Goal: Information Seeking & Learning: Understand process/instructions

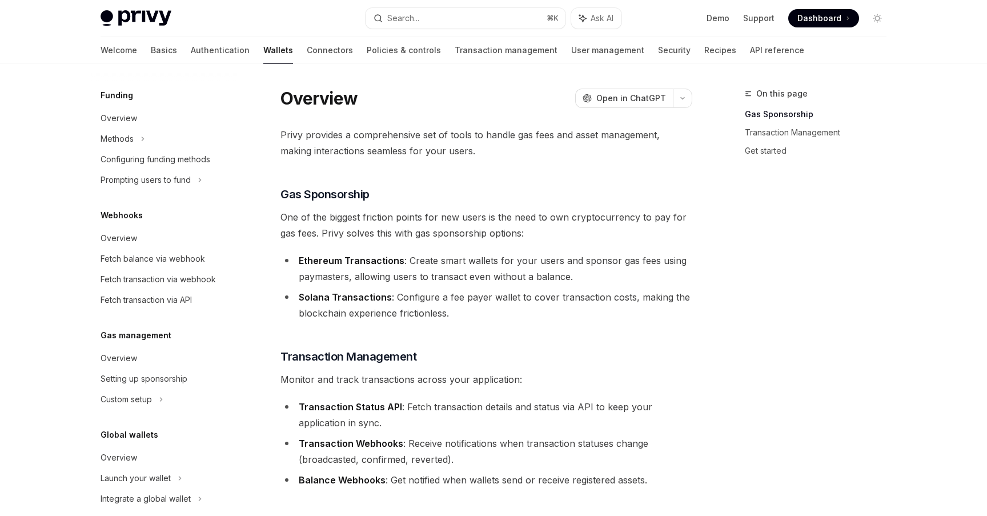
scroll to position [465, 0]
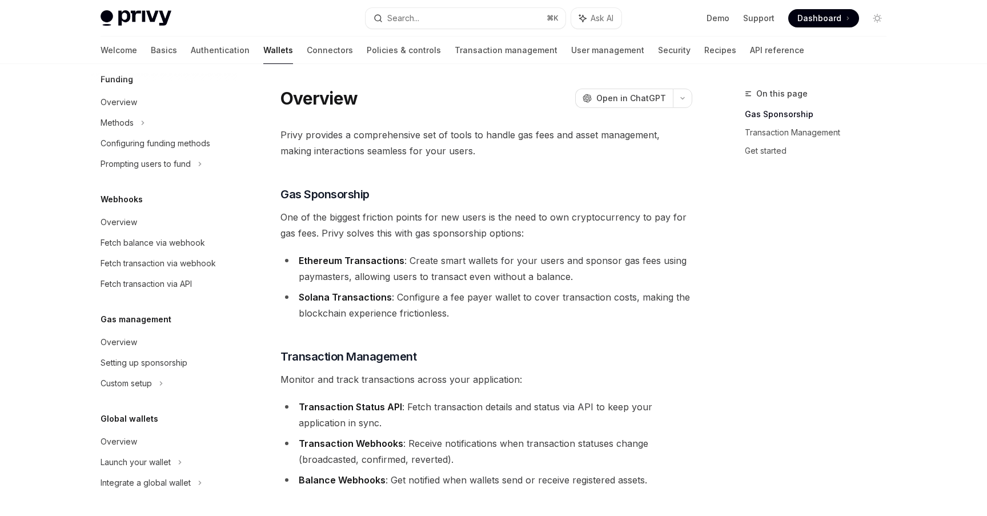
click at [671, 279] on li "Ethereum Transactions : Create smart wallets for your users and sponsor gas fee…" at bounding box center [486, 268] width 412 height 32
click at [637, 95] on span "Open in ChatGPT" at bounding box center [631, 98] width 70 height 11
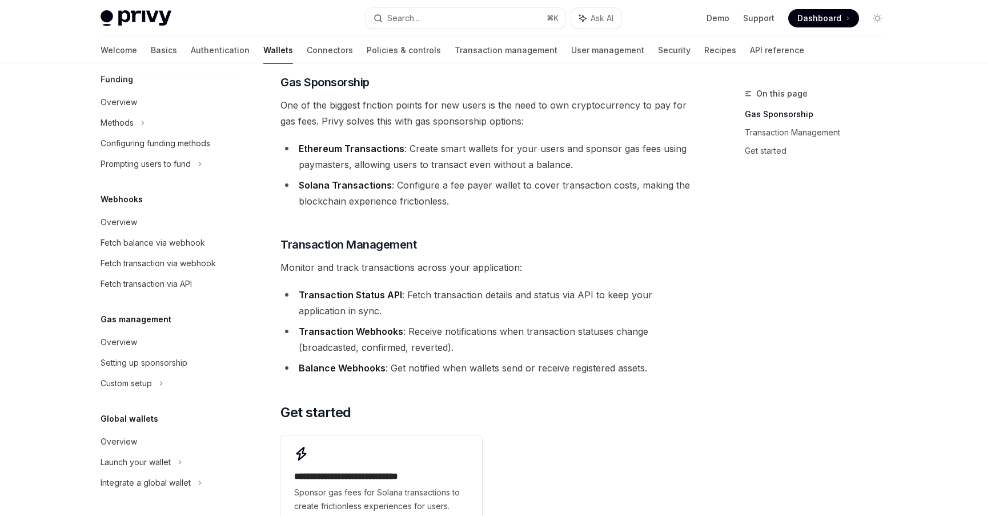
scroll to position [256, 0]
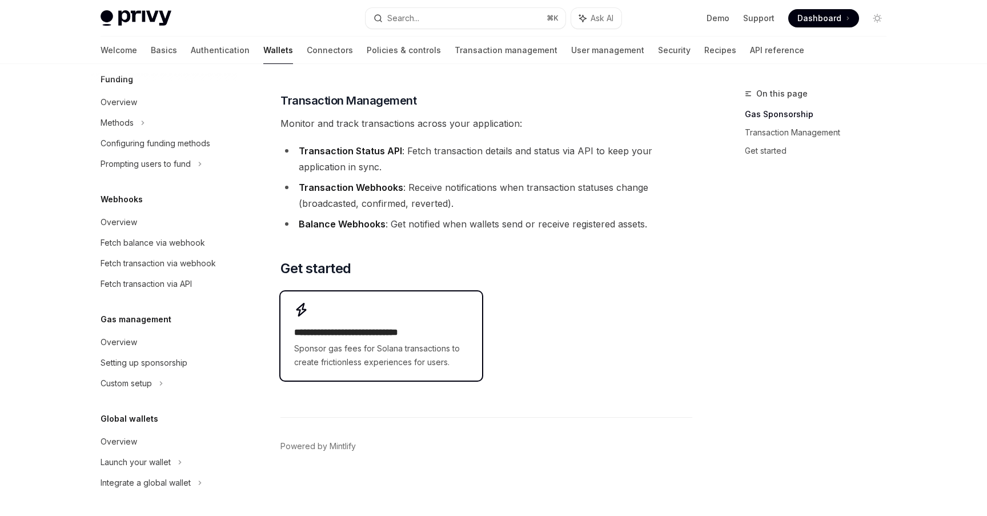
click at [340, 371] on div "**********" at bounding box center [380, 335] width 201 height 89
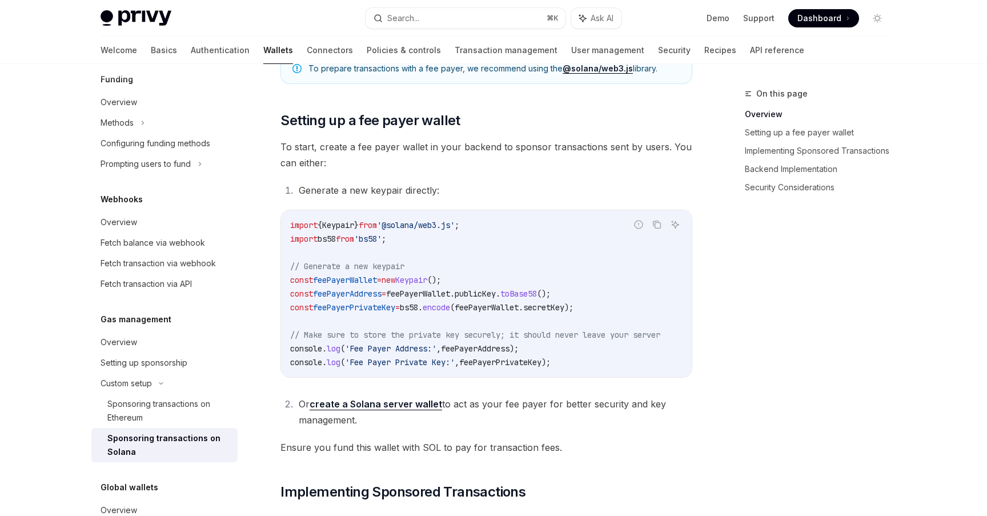
scroll to position [465, 0]
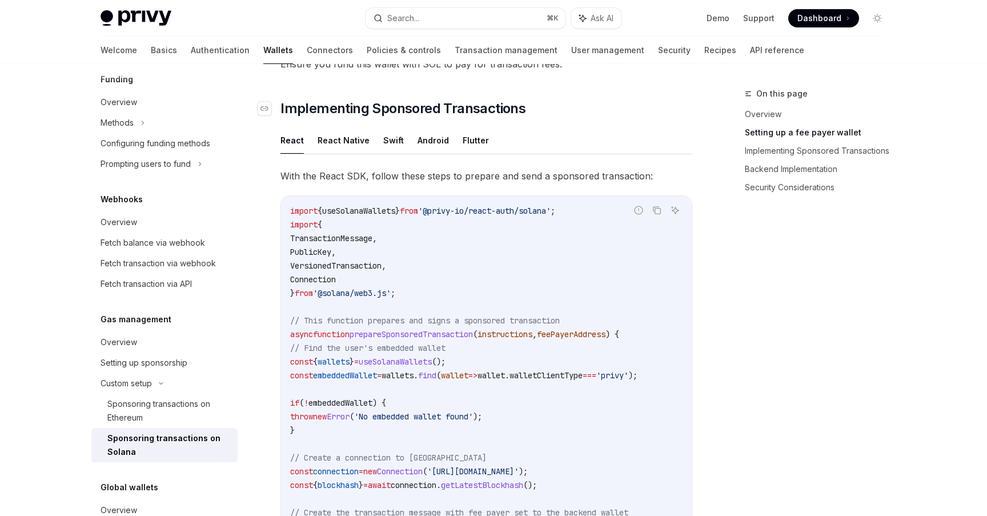
scroll to position [834, 0]
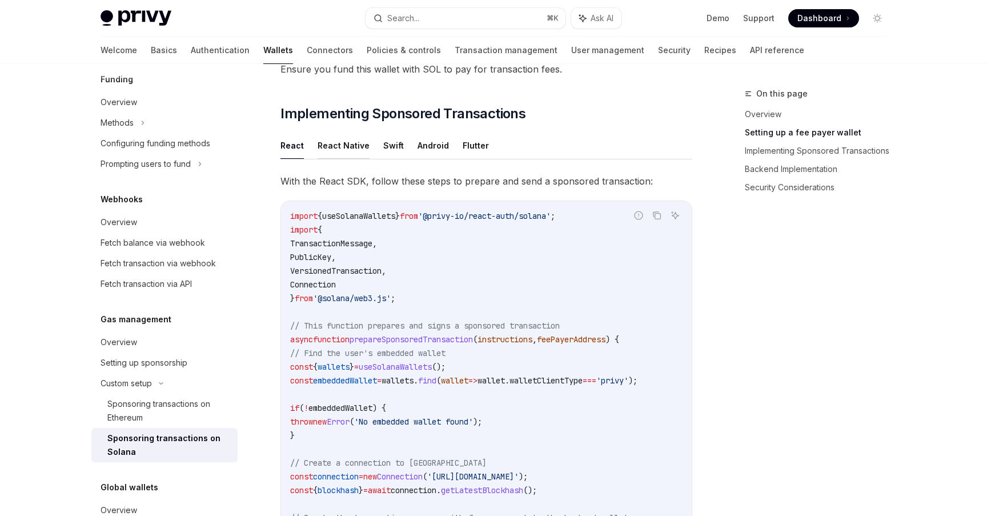
click at [358, 154] on button "React Native" at bounding box center [344, 145] width 52 height 27
click at [295, 145] on button "React" at bounding box center [291, 145] width 23 height 27
click at [348, 147] on button "React Native" at bounding box center [344, 145] width 52 height 27
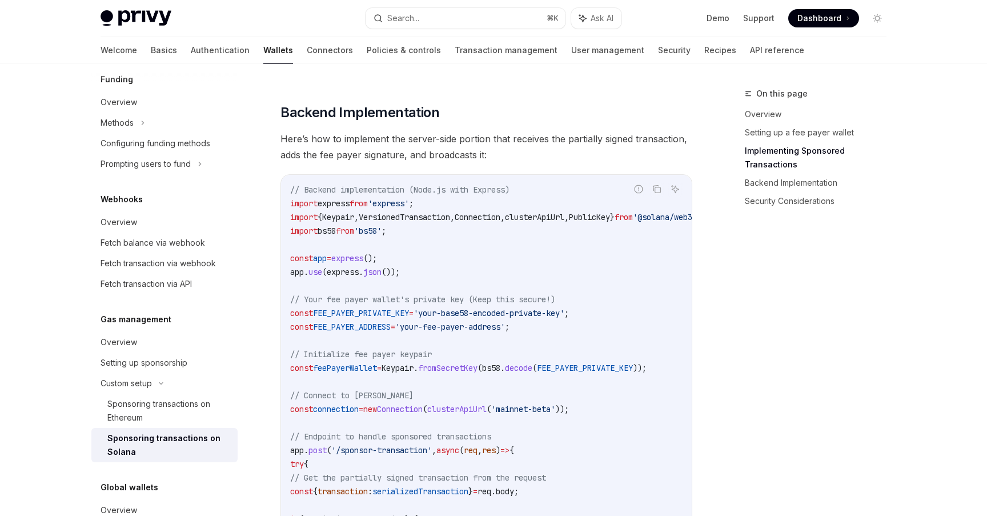
scroll to position [1852, 0]
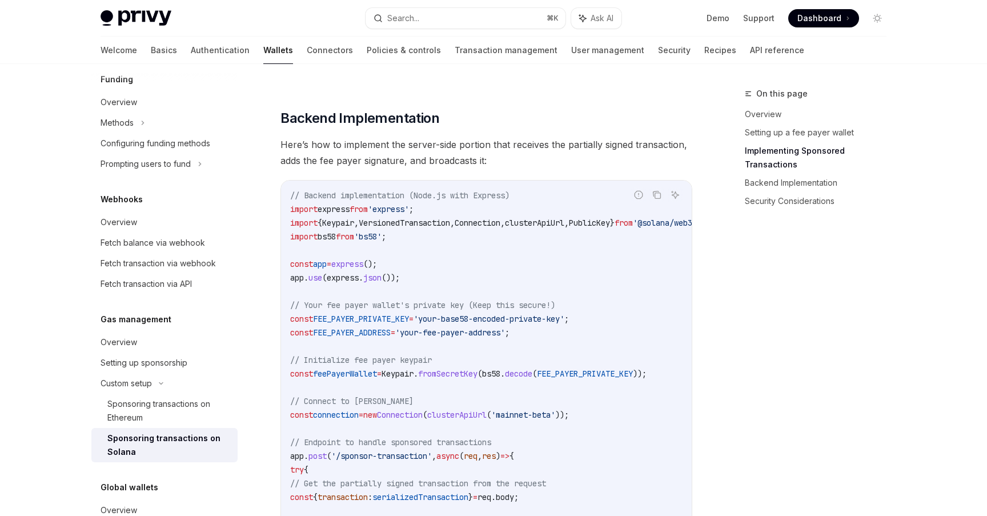
click at [356, 149] on span "Here’s how to implement the server-side portion that receives the partially sig…" at bounding box center [486, 153] width 412 height 32
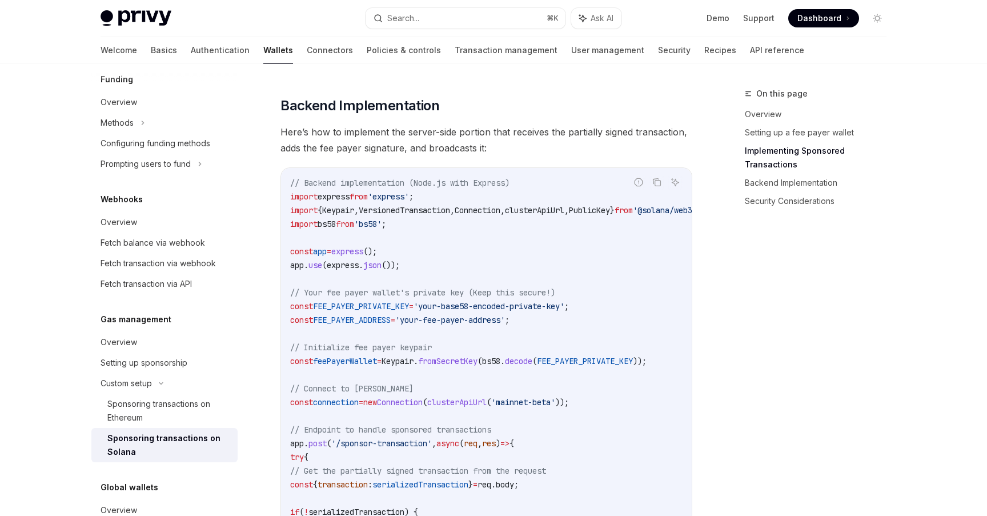
scroll to position [1868, 0]
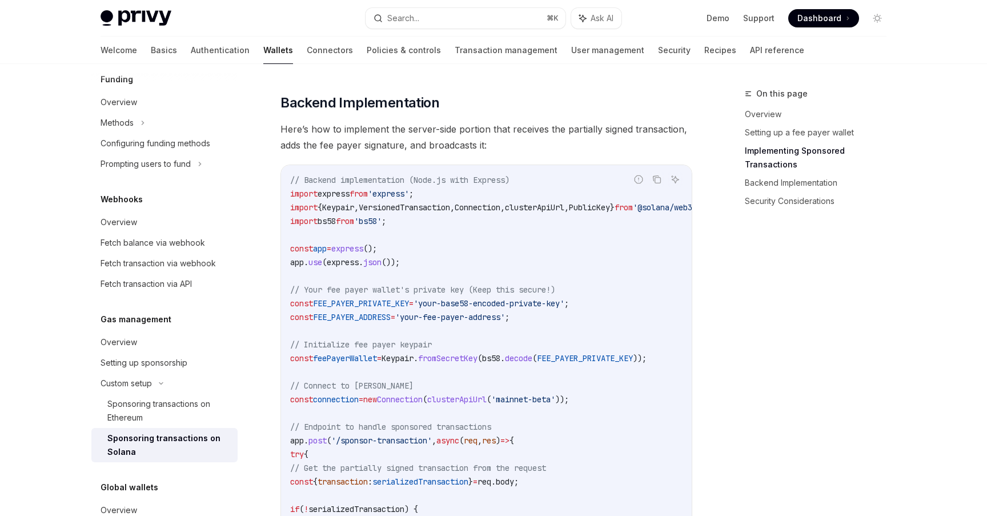
click at [407, 144] on span "Here’s how to implement the server-side portion that receives the partially sig…" at bounding box center [486, 137] width 412 height 32
click at [489, 146] on span "Here’s how to implement the server-side portion that receives the partially sig…" at bounding box center [486, 137] width 412 height 32
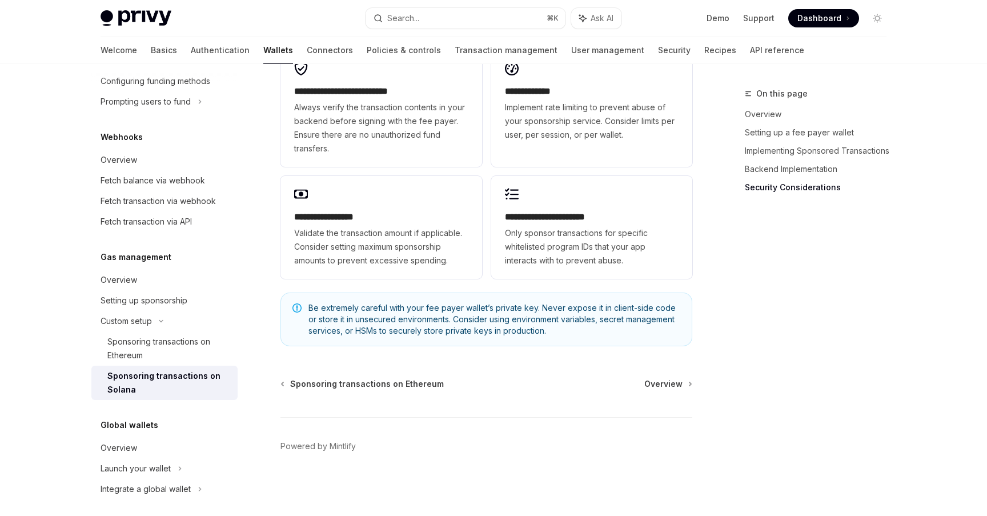
scroll to position [534, 0]
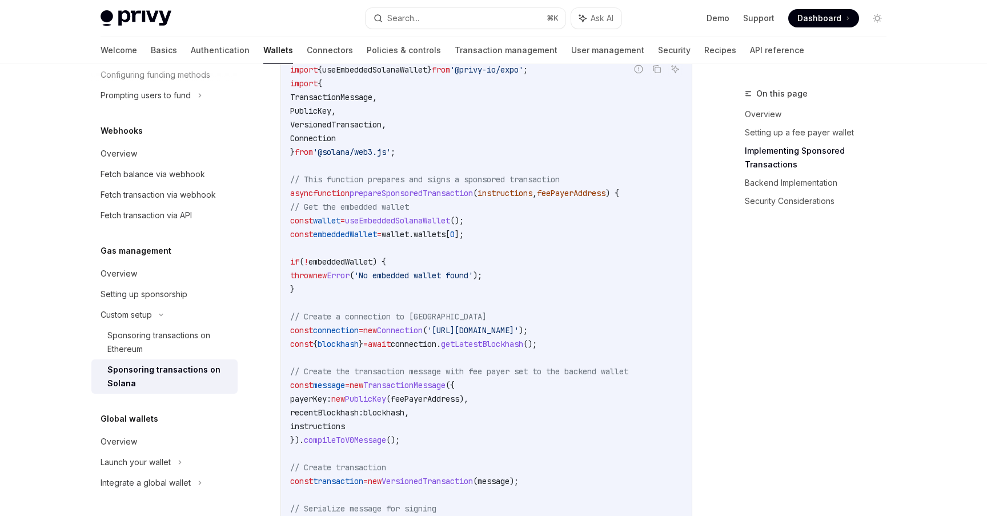
scroll to position [971, 0]
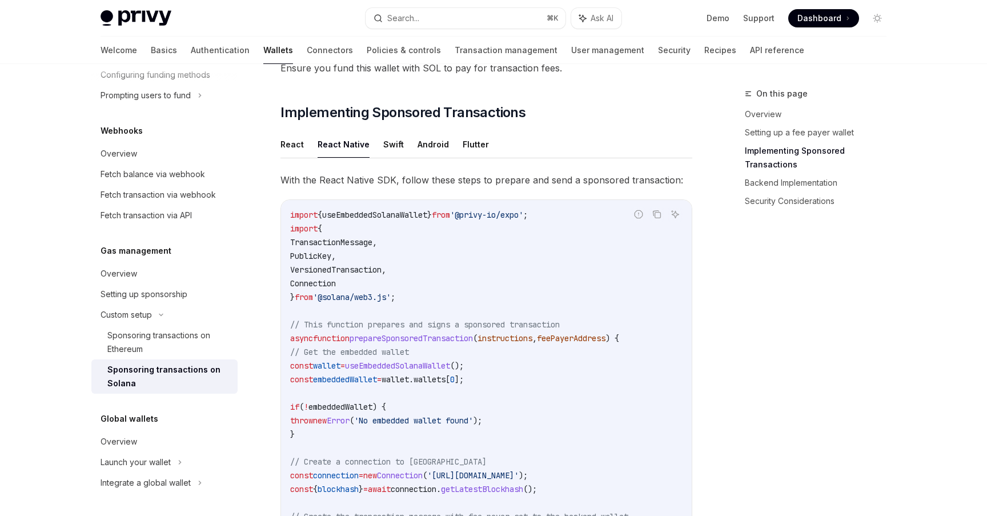
scroll to position [834, 0]
type textarea "*"
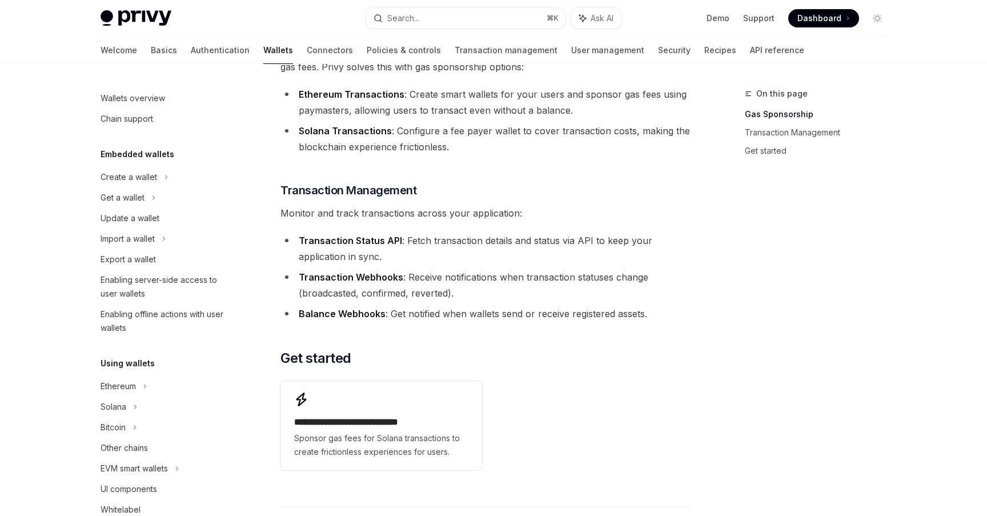
scroll to position [164, 0]
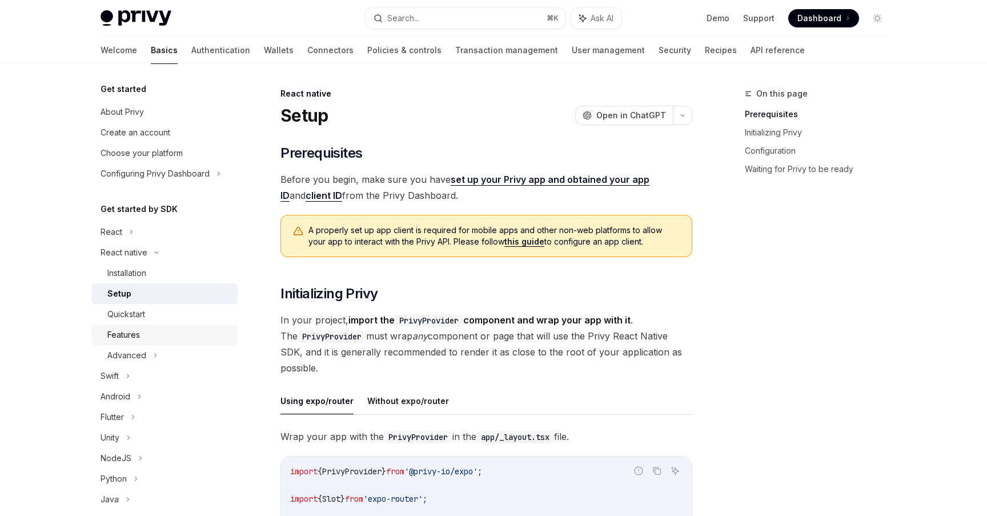
click at [147, 342] on link "Features" at bounding box center [164, 334] width 146 height 21
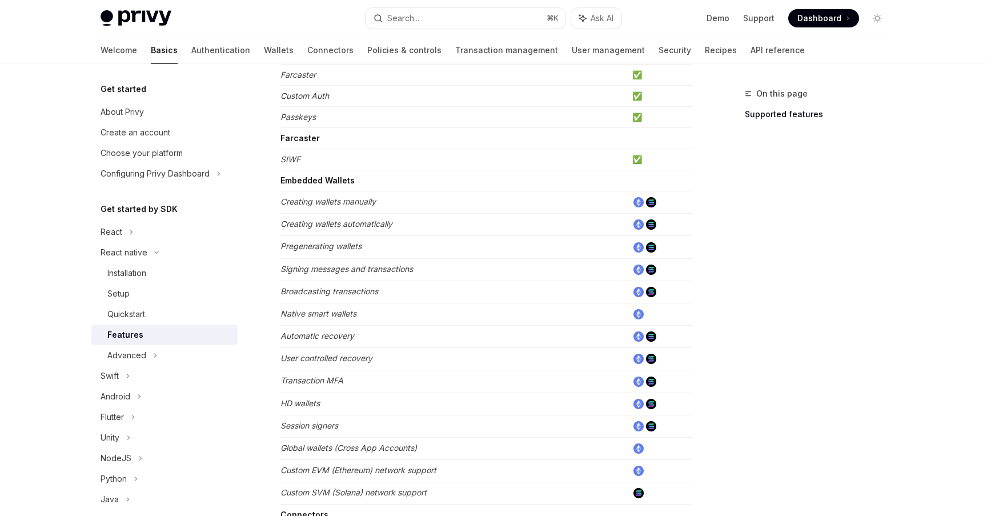
scroll to position [274, 0]
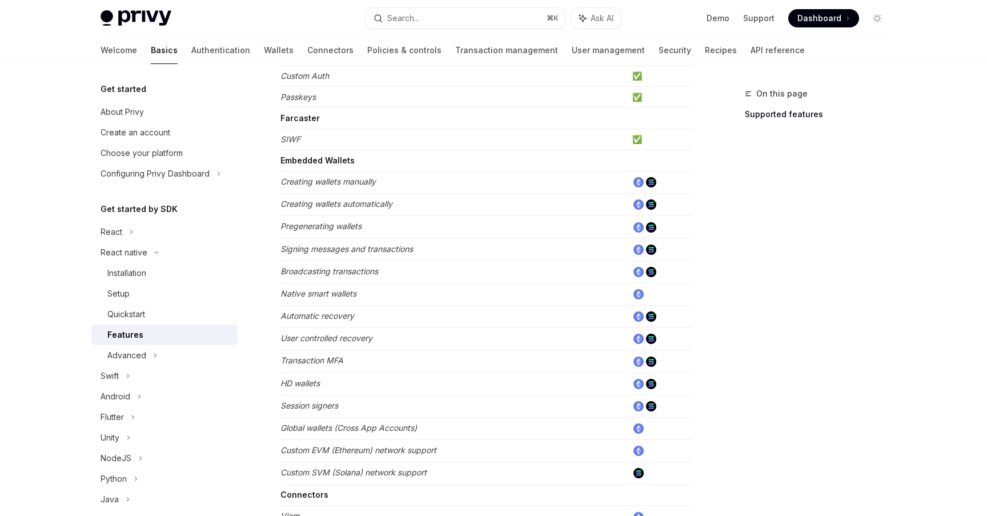
click at [334, 152] on td "Embedded Wallets" at bounding box center [453, 160] width 347 height 21
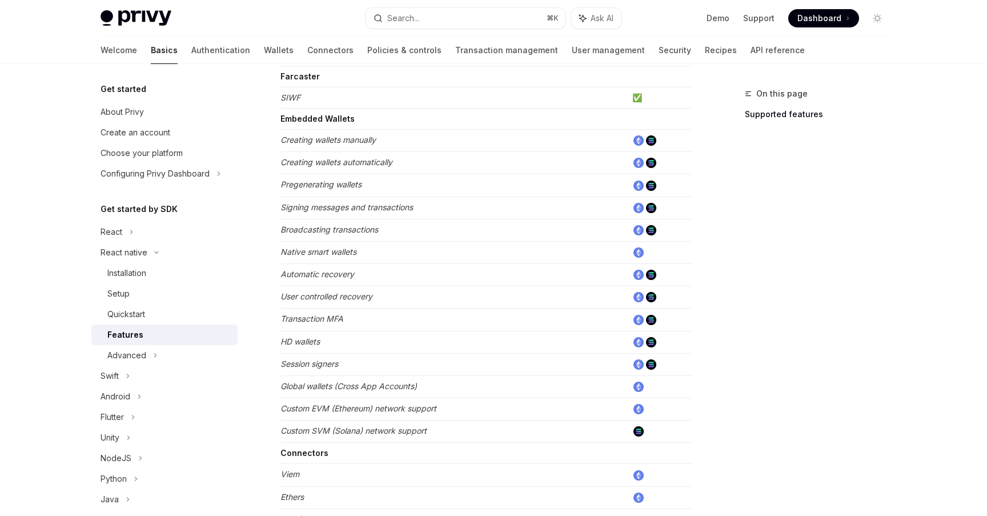
scroll to position [315, 0]
click at [360, 186] on em "Pregenerating wallets" at bounding box center [320, 185] width 81 height 10
click at [331, 186] on em "Pregenerating wallets" at bounding box center [320, 185] width 81 height 10
click at [362, 179] on td "Pregenerating wallets" at bounding box center [453, 186] width 347 height 22
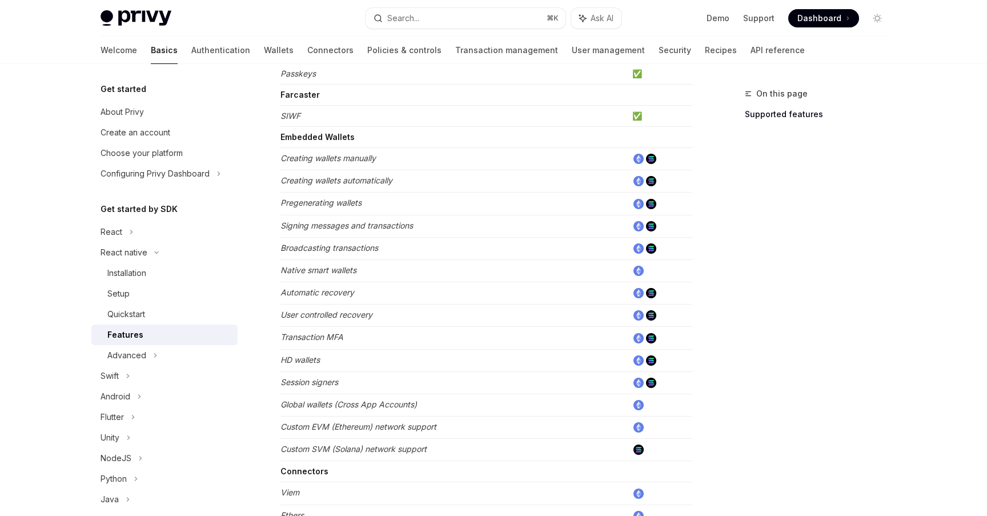
scroll to position [295, 0]
click at [304, 161] on em "Creating wallets manually" at bounding box center [327, 160] width 95 height 10
click at [316, 150] on td "Creating wallets manually" at bounding box center [453, 161] width 347 height 22
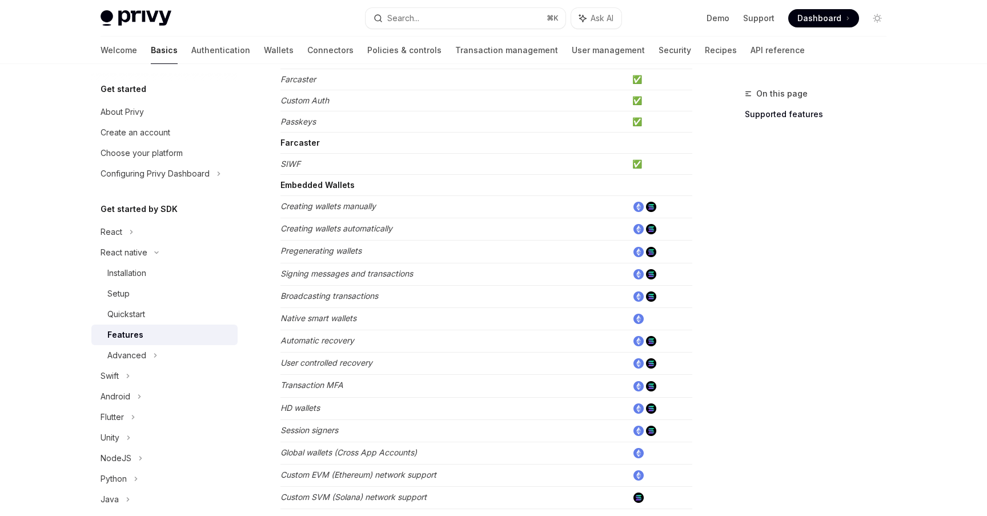
scroll to position [544, 0]
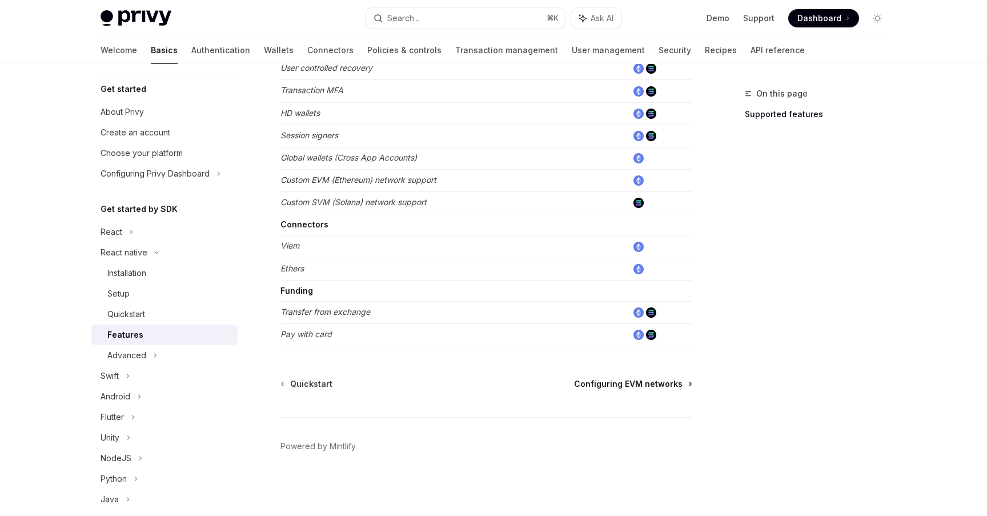
click at [655, 383] on span "Configuring EVM networks" at bounding box center [628, 383] width 109 height 11
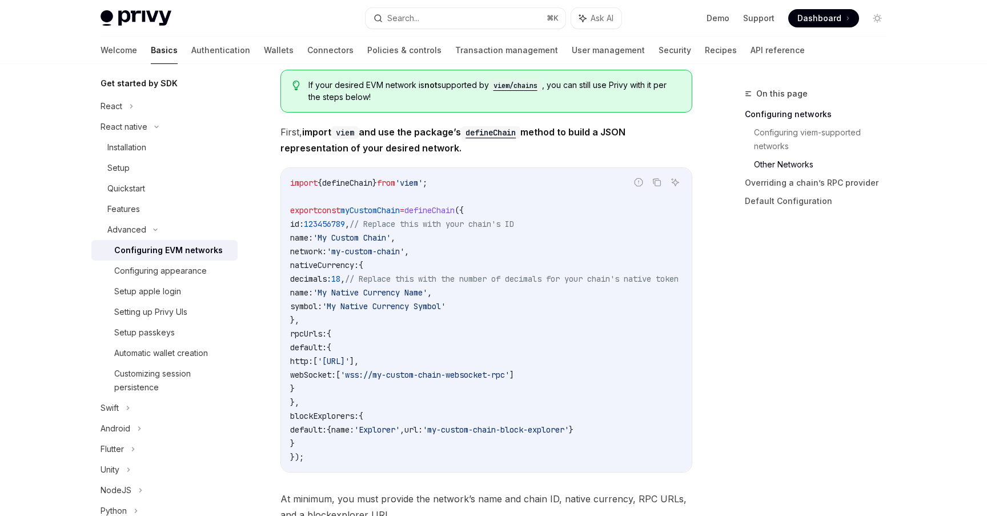
scroll to position [733, 0]
click at [557, 138] on strong "import viem and use the package’s defineChain method to build a JSON representa…" at bounding box center [452, 138] width 345 height 27
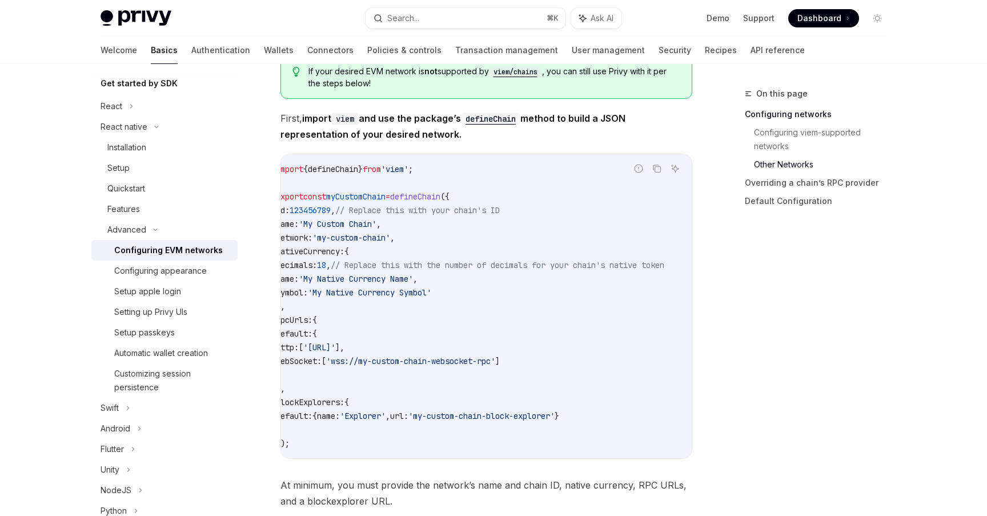
scroll to position [0, 0]
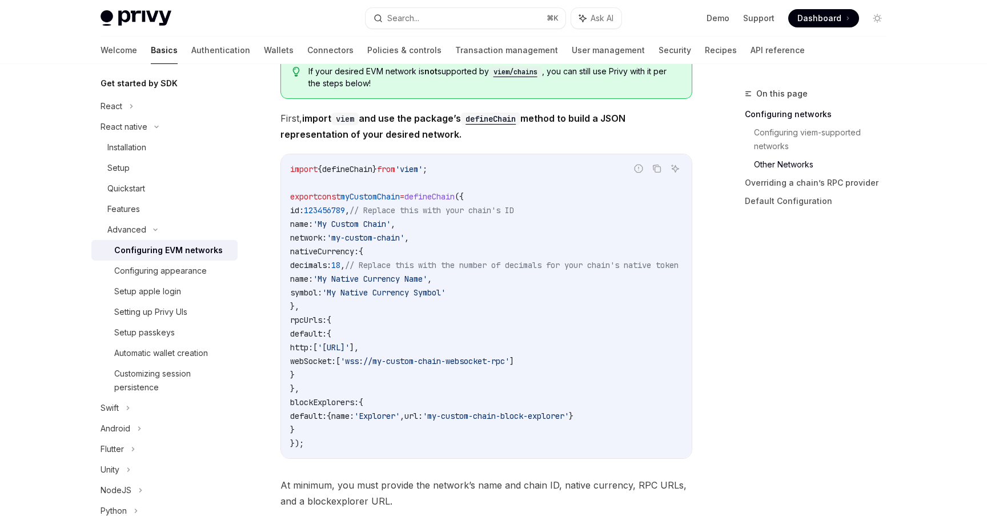
click at [354, 421] on span "name:" at bounding box center [342, 416] width 23 height 10
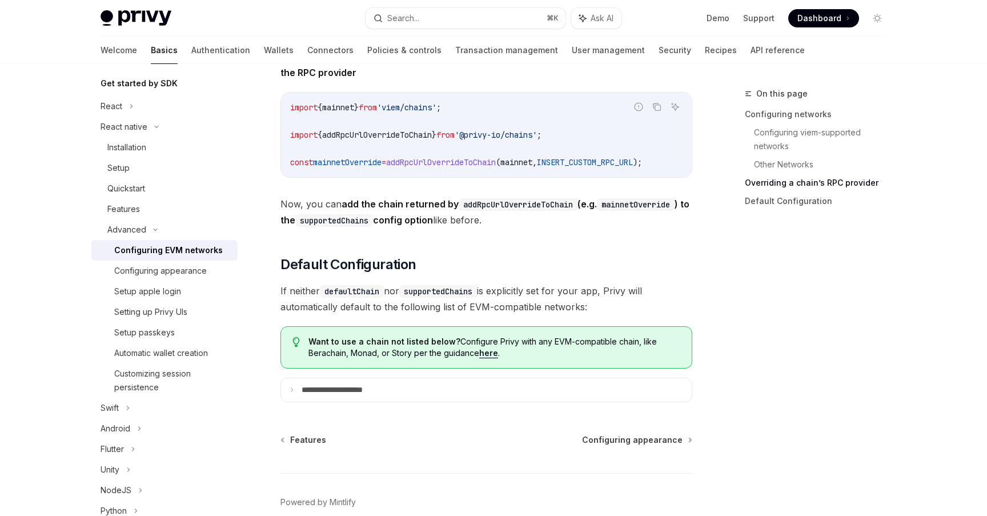
scroll to position [1544, 0]
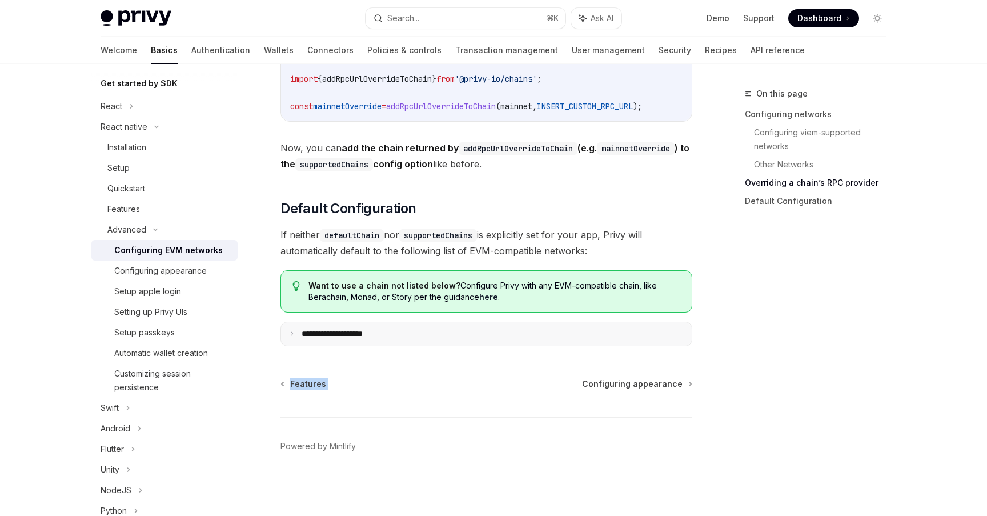
drag, startPoint x: 516, startPoint y: 348, endPoint x: 447, endPoint y: 343, distance: 69.3
click at [247, 444] on div "Get started About Privy Create an account Choose your platform Configuring Priv…" at bounding box center [173, 290] width 164 height 452
click at [182, 371] on div "Customizing session persistence" at bounding box center [172, 380] width 117 height 27
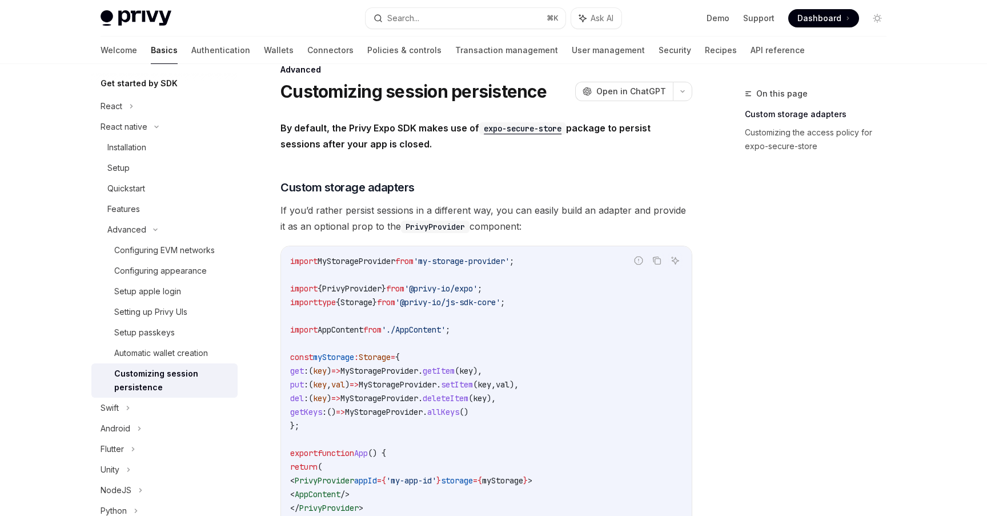
scroll to position [27, 0]
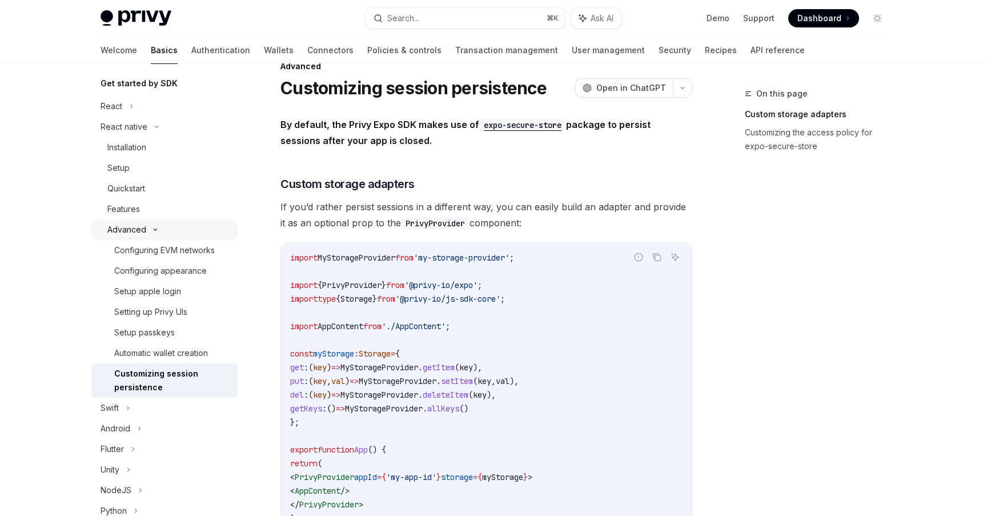
click at [190, 230] on div "Advanced" at bounding box center [164, 229] width 146 height 21
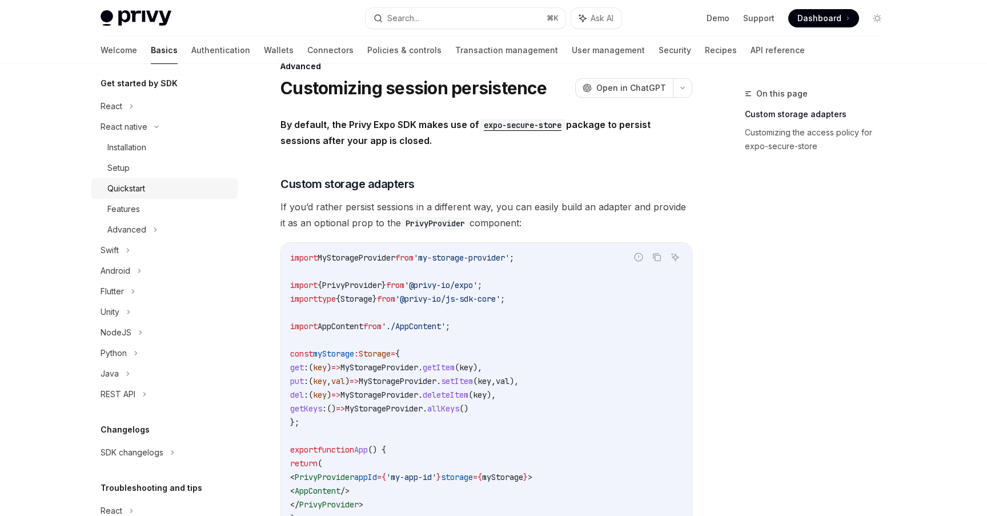
click at [154, 188] on div "Quickstart" at bounding box center [168, 189] width 123 height 14
type textarea "*"
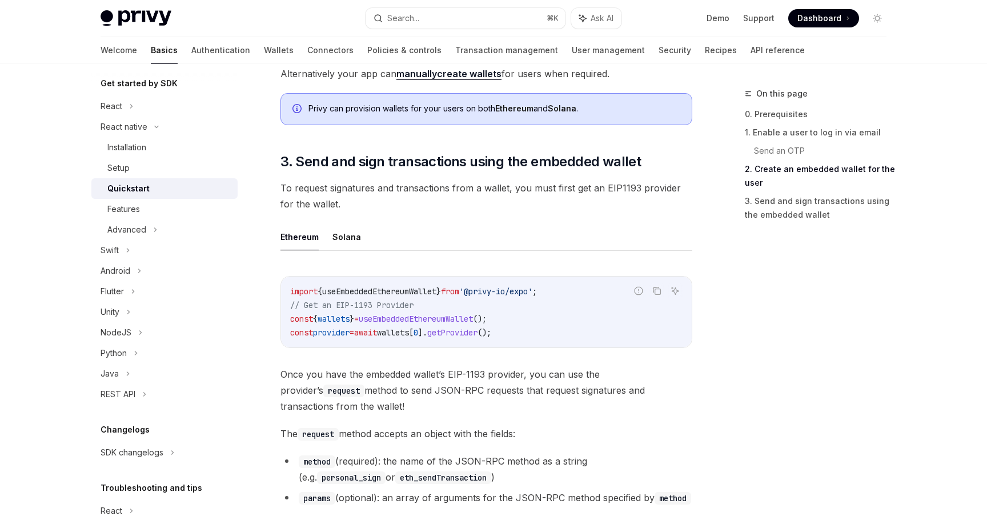
scroll to position [1206, 0]
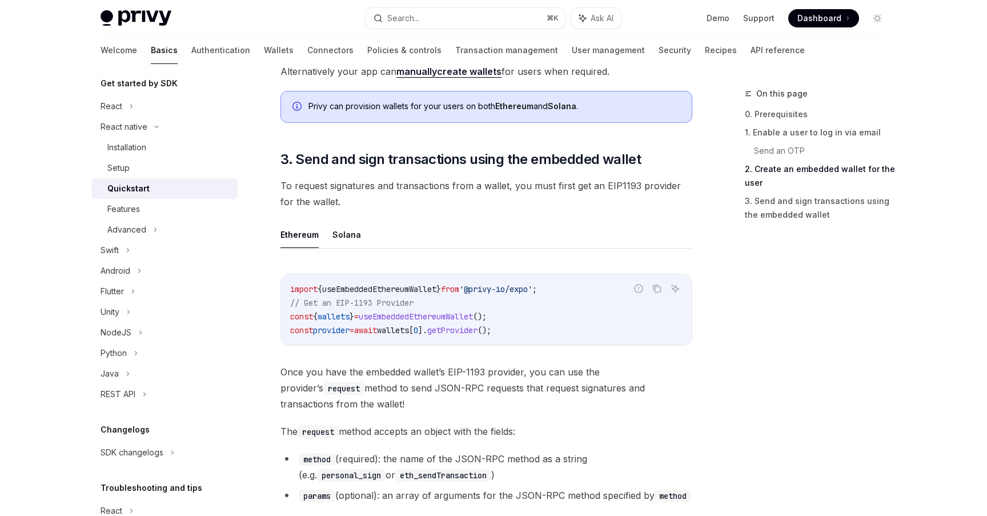
click at [460, 316] on span "useEmbeddedEthereumWallet" at bounding box center [416, 316] width 114 height 10
copy span "useEmbeddedEthereumWallet"
click at [394, 387] on span "Once you have the embedded wallet’s EIP-1193 provider, you can use the provider…" at bounding box center [486, 388] width 412 height 48
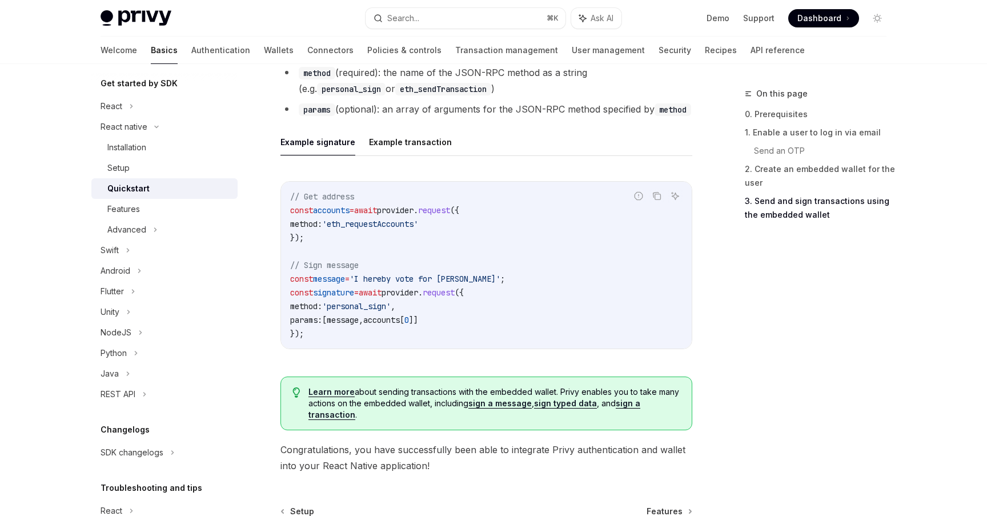
scroll to position [1719, 0]
